Goal: Transaction & Acquisition: Book appointment/travel/reservation

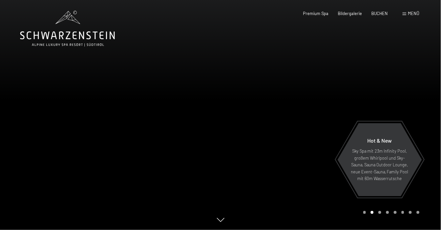
click at [406, 13] on span at bounding box center [404, 13] width 4 height 3
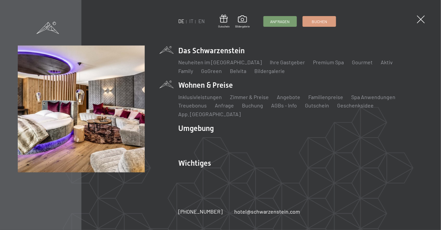
click at [223, 90] on li "Wohnen & Preise Inklusivleistungen Zimmer & Preise Liste Angebote Liste Familie…" at bounding box center [300, 99] width 245 height 38
click at [256, 100] on link "Zimmer & Preise" at bounding box center [249, 97] width 39 height 6
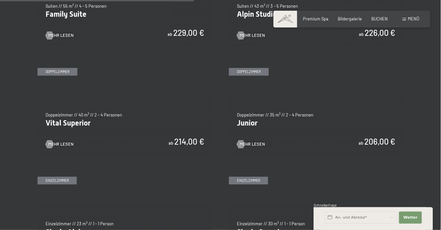
scroll to position [736, 0]
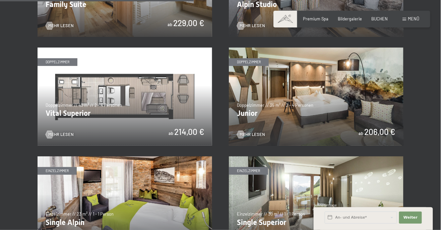
scroll to position [747, 0]
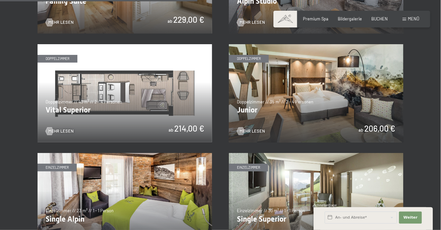
click at [229, 92] on img at bounding box center [141, 93] width 174 height 98
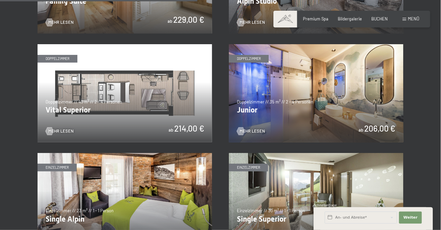
click at [261, 129] on span "Mehr Lesen" at bounding box center [251, 131] width 25 height 6
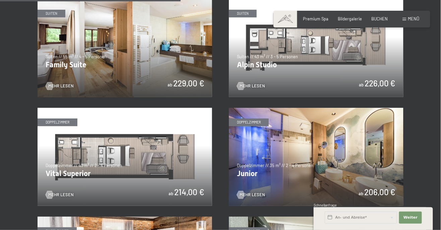
scroll to position [685, 0]
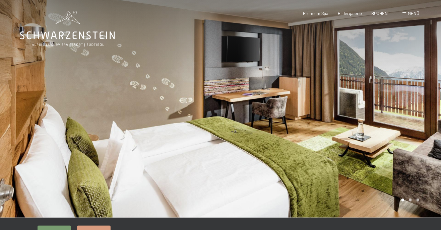
click at [410, 199] on div at bounding box center [330, 109] width 220 height 218
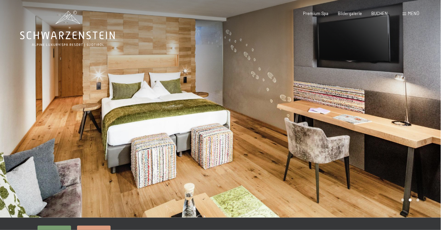
click at [419, 200] on div at bounding box center [330, 109] width 220 height 218
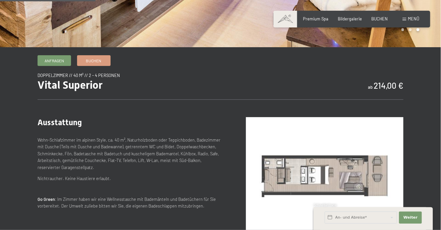
scroll to position [181, 0]
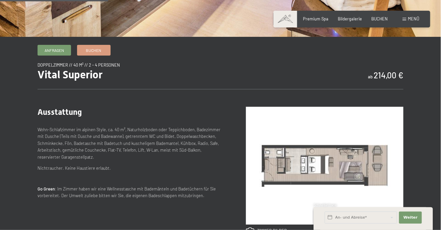
click at [343, 161] on img at bounding box center [324, 166] width 157 height 118
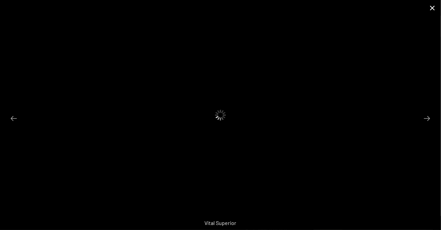
click at [432, 5] on button "Close gallery" at bounding box center [432, 8] width 17 height 16
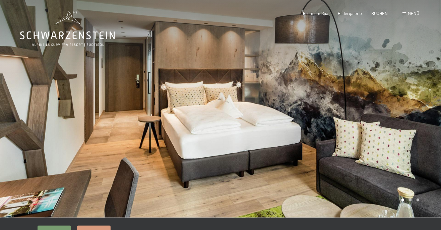
click at [409, 200] on div at bounding box center [330, 109] width 220 height 218
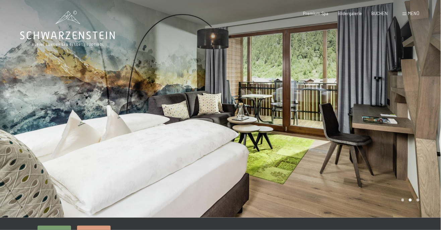
click at [418, 197] on div at bounding box center [330, 109] width 220 height 218
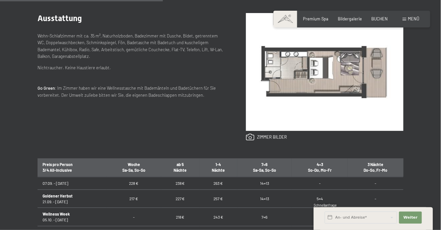
scroll to position [269, 0]
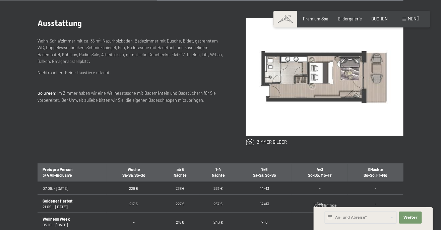
click at [347, 83] on img at bounding box center [324, 77] width 157 height 118
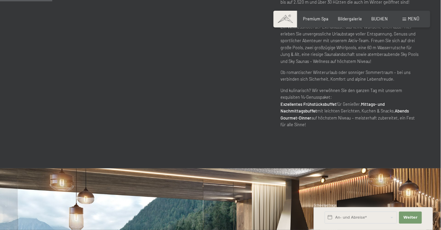
scroll to position [348, 0]
click at [405, 20] on span at bounding box center [404, 19] width 4 height 3
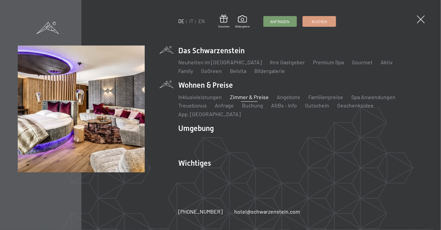
click at [257, 100] on link "Zimmer & Preise" at bounding box center [249, 97] width 39 height 6
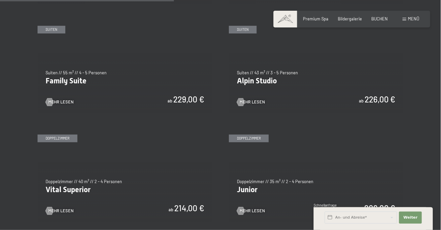
scroll to position [669, 0]
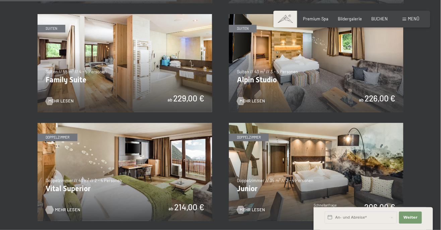
click at [69, 209] on span "Mehr Lesen" at bounding box center [67, 210] width 25 height 6
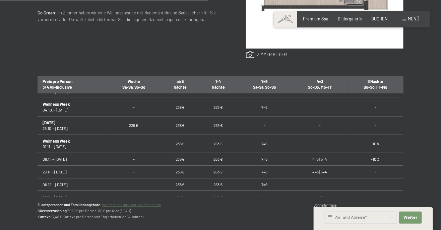
scroll to position [540, 0]
